Goal: Task Accomplishment & Management: Use online tool/utility

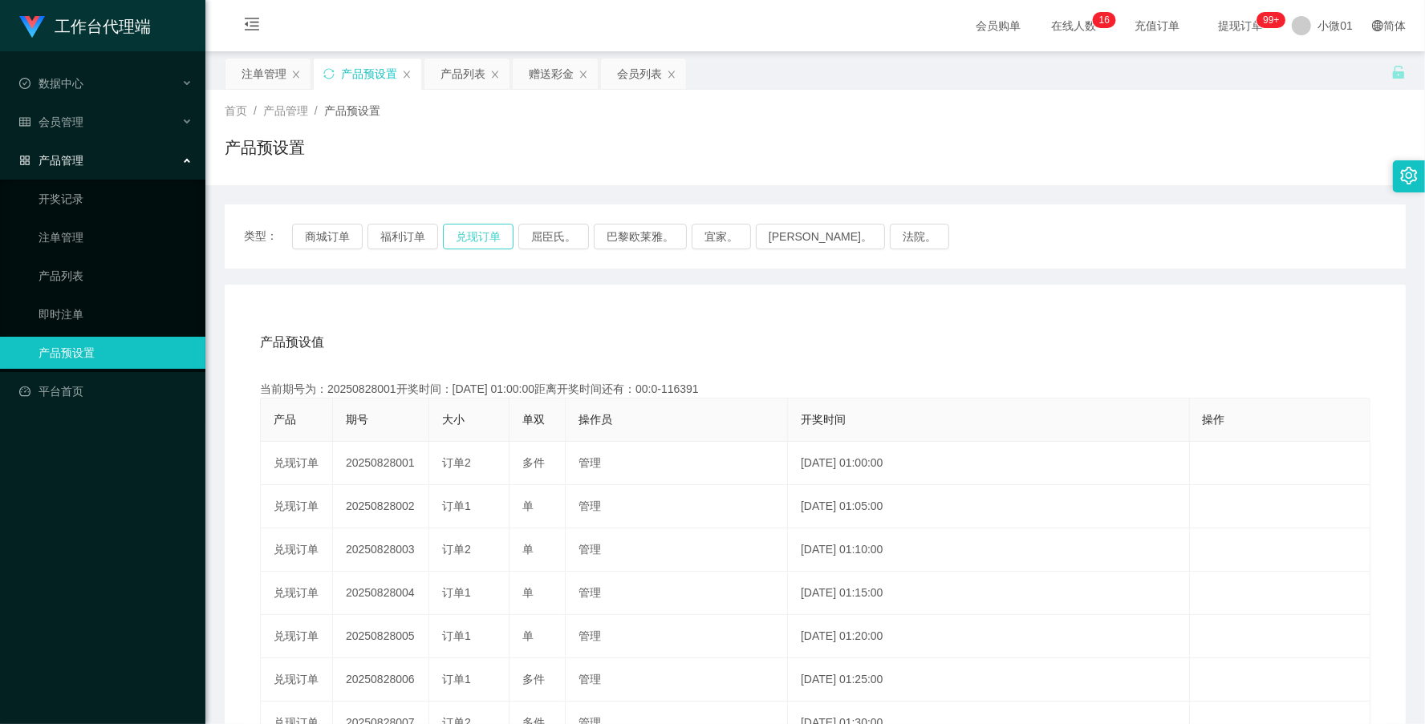
click at [472, 239] on button "兑现订单" at bounding box center [478, 237] width 71 height 26
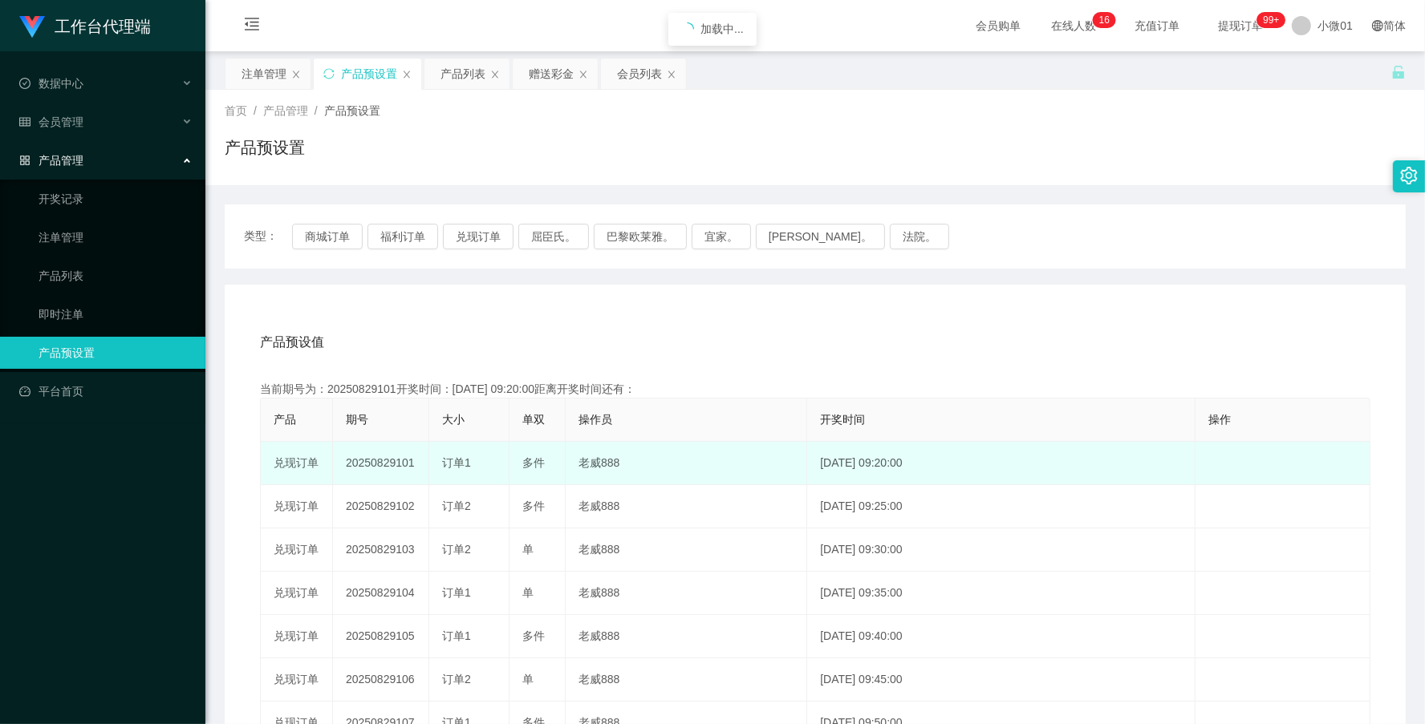
click at [395, 472] on td "20250829101" at bounding box center [381, 463] width 96 height 43
click at [395, 469] on td "20250829101" at bounding box center [381, 463] width 96 height 43
copy td "20250829101"
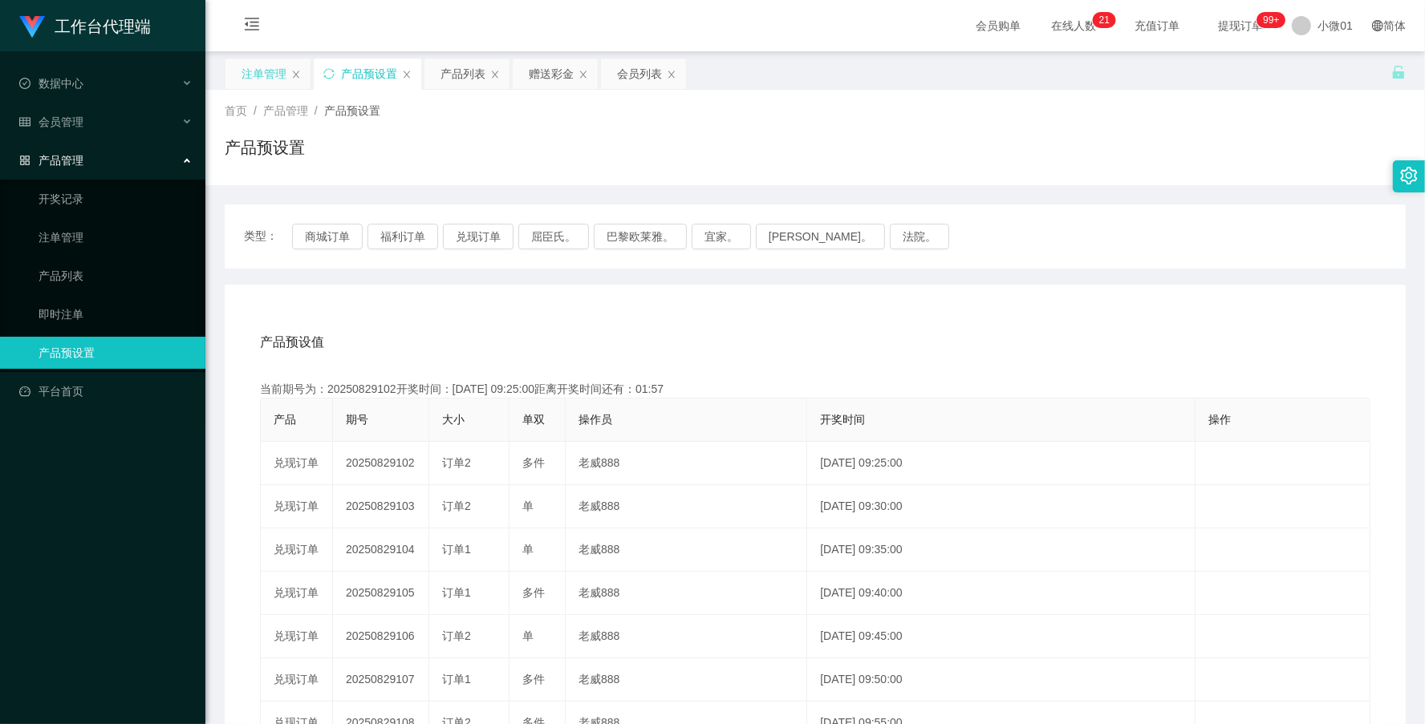
click at [273, 67] on div "注单管理" at bounding box center [263, 74] width 45 height 30
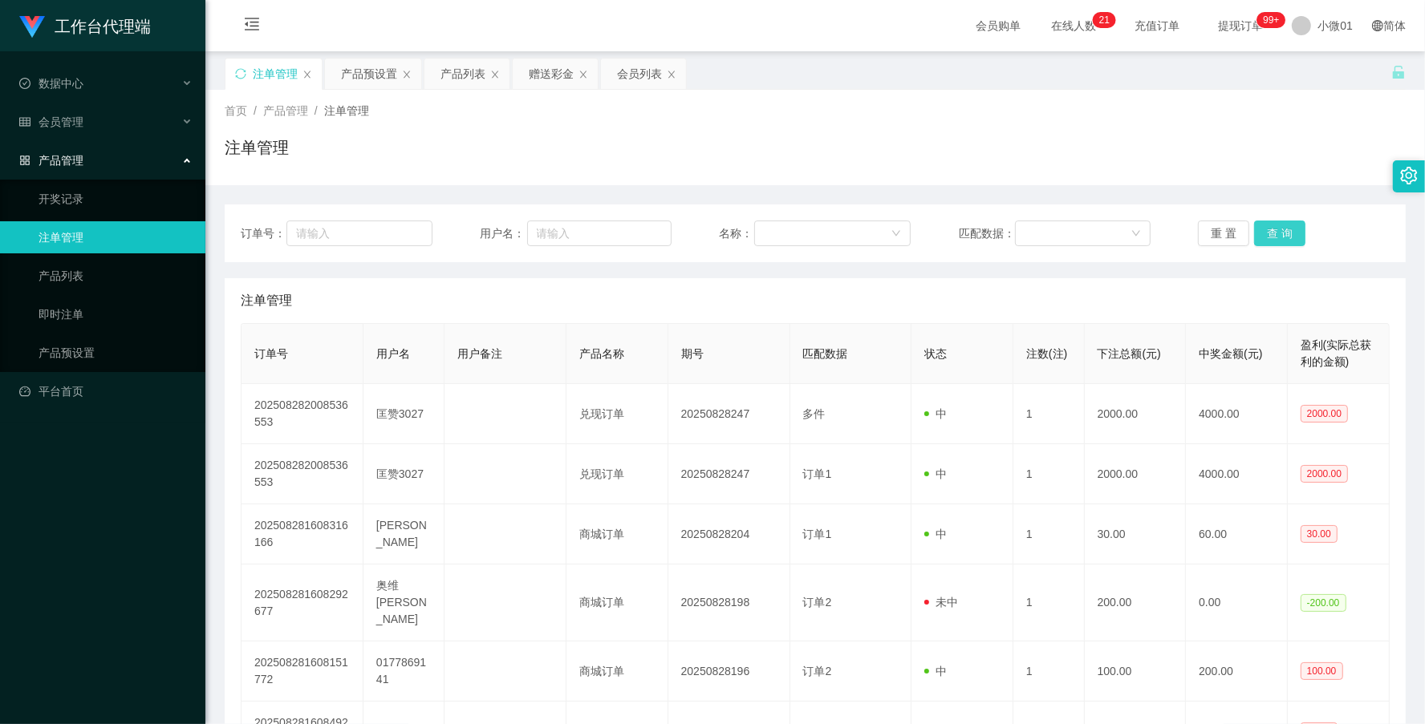
click at [1275, 230] on button "查 询" at bounding box center [1279, 234] width 51 height 26
click at [1275, 230] on div "重 置 查 询" at bounding box center [1294, 234] width 192 height 26
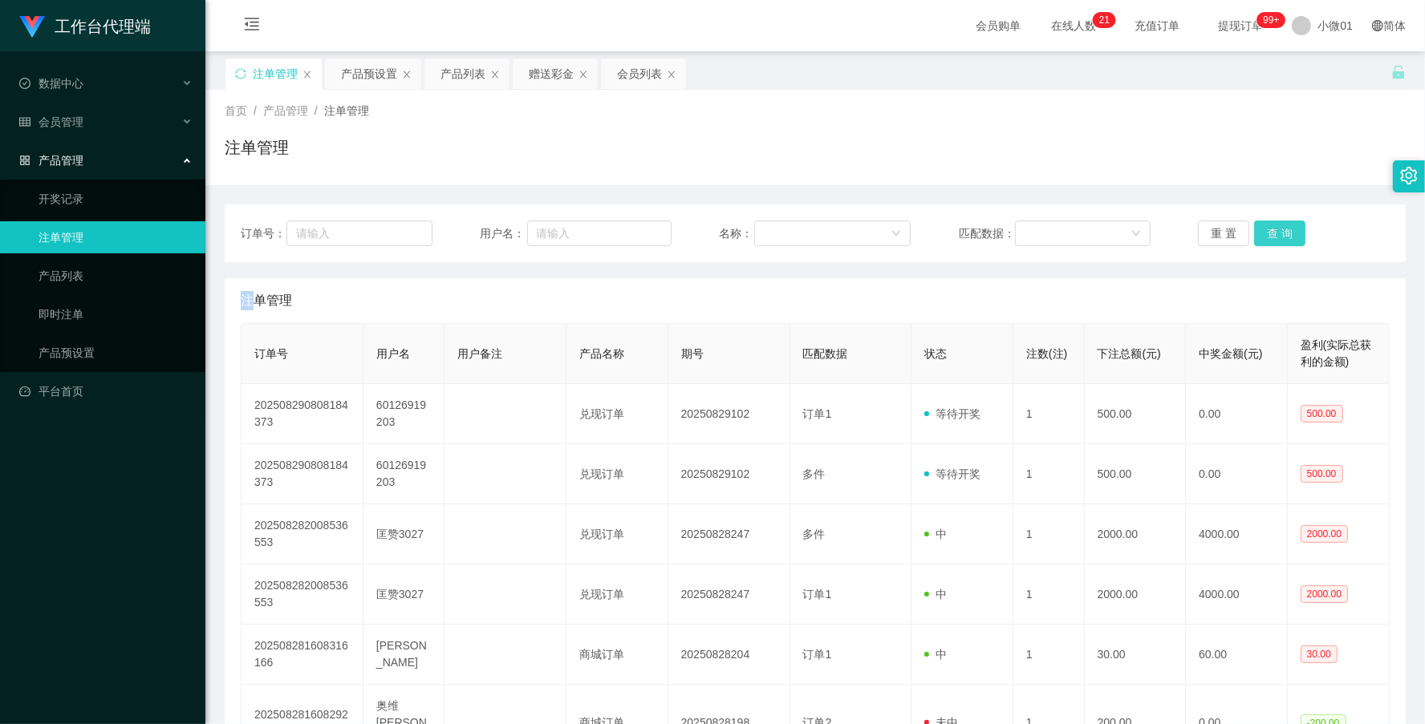
click at [1275, 230] on button "查 询" at bounding box center [1279, 234] width 51 height 26
